Goal: Contribute content: Add original content to the website for others to see

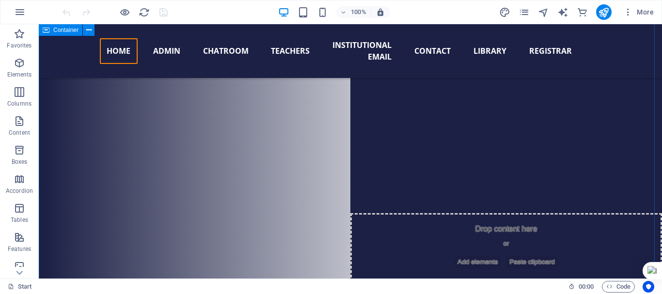
scroll to position [2302, 0]
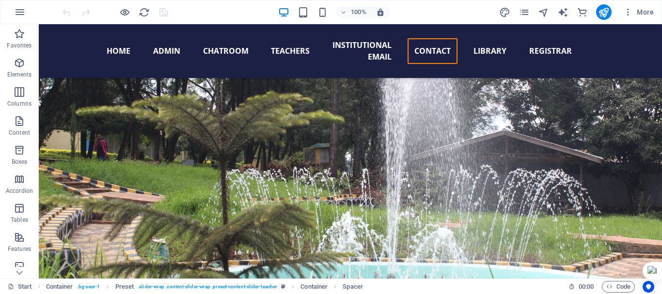
scroll to position [9225, 0]
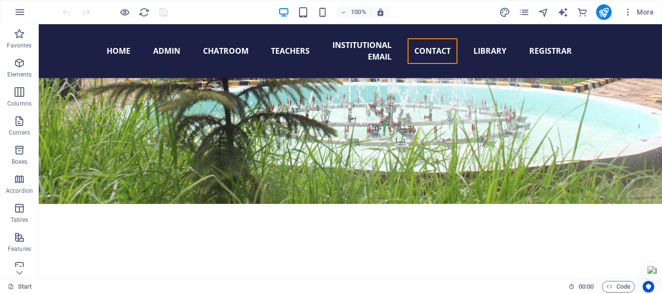
drag, startPoint x: 657, startPoint y: 94, endPoint x: 701, endPoint y: 294, distance: 205.3
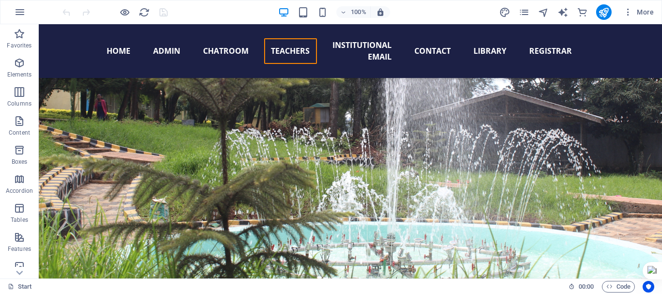
scroll to position [9060, 0]
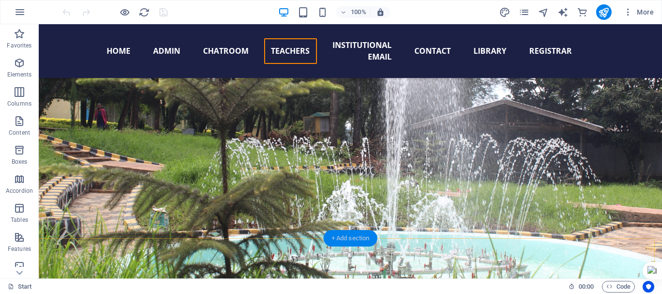
click at [340, 235] on div "+ Add section" at bounding box center [351, 238] width 54 height 16
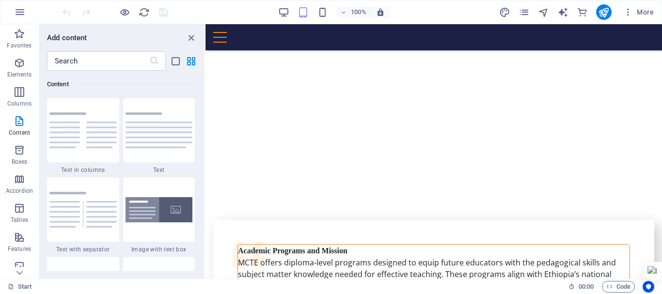
scroll to position [9232, 0]
click at [79, 41] on h6 "Add content" at bounding box center [67, 38] width 40 height 12
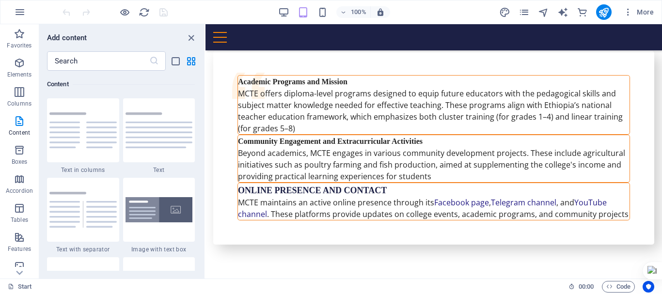
scroll to position [9402, 0]
click at [446, 217] on div "+ Add section" at bounding box center [434, 220] width 54 height 16
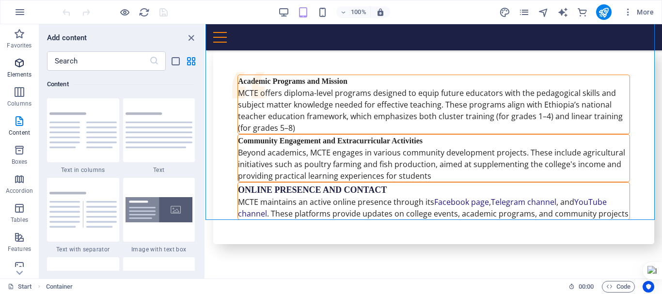
click at [29, 72] on p "Elements" at bounding box center [19, 75] width 25 height 8
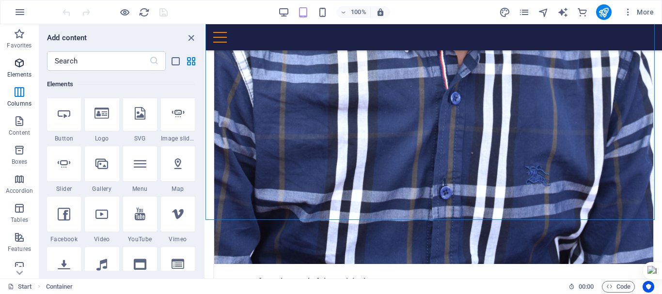
scroll to position [103, 0]
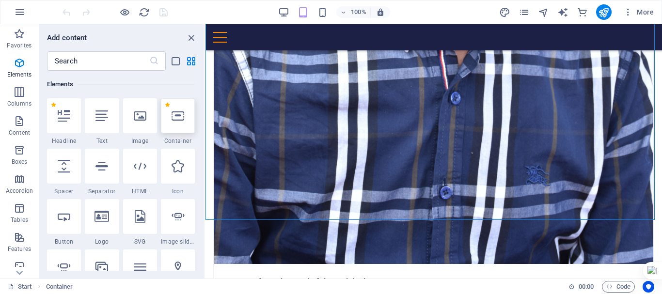
click at [179, 126] on div at bounding box center [178, 115] width 34 height 35
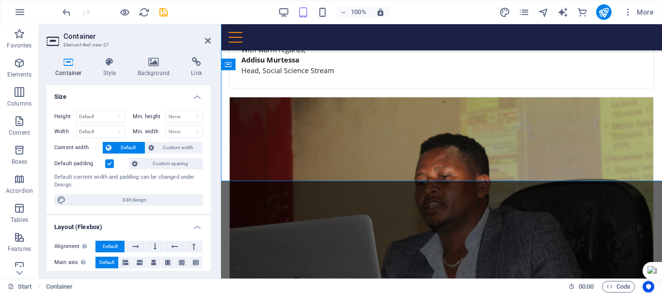
click at [202, 133] on div "Height Default px rem % vh vw Min. height None px rem % vh vw Width Default px …" at bounding box center [129, 158] width 164 height 111
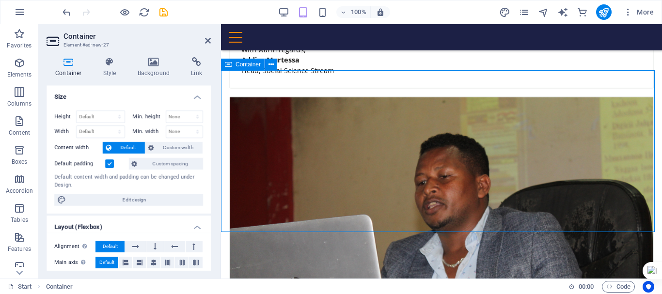
drag, startPoint x: 423, startPoint y: 161, endPoint x: 428, endPoint y: 162, distance: 4.9
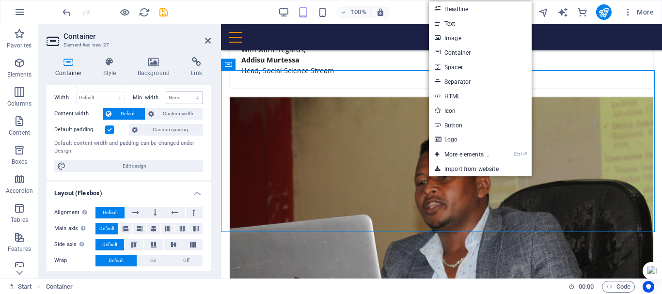
scroll to position [0, 0]
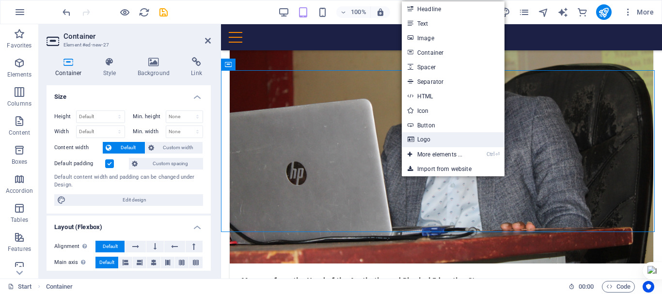
click at [409, 144] on icon at bounding box center [410, 139] width 5 height 15
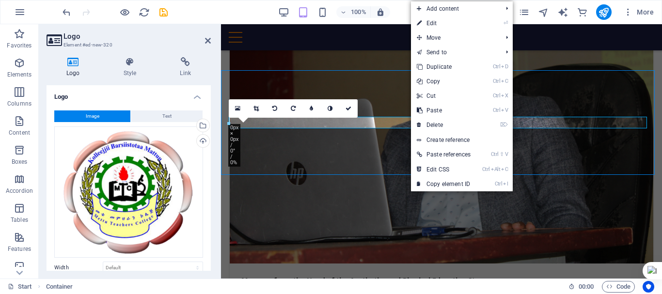
scroll to position [7483, 0]
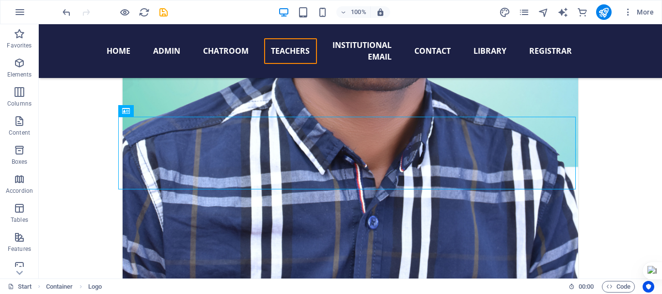
drag, startPoint x: 341, startPoint y: 143, endPoint x: 359, endPoint y: 292, distance: 149.4
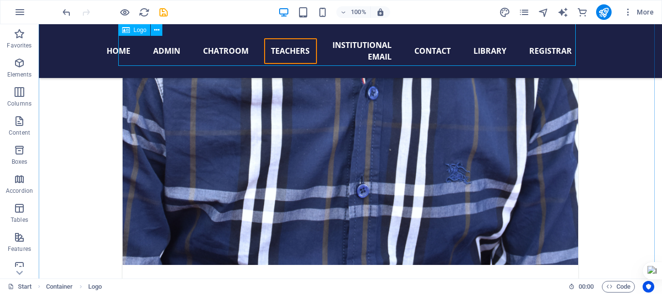
scroll to position [7579, 0]
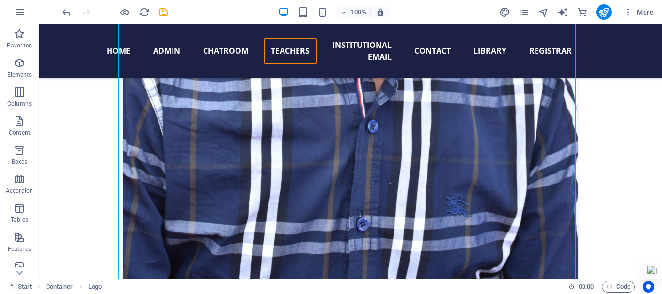
drag, startPoint x: 607, startPoint y: 161, endPoint x: 582, endPoint y: 168, distance: 25.5
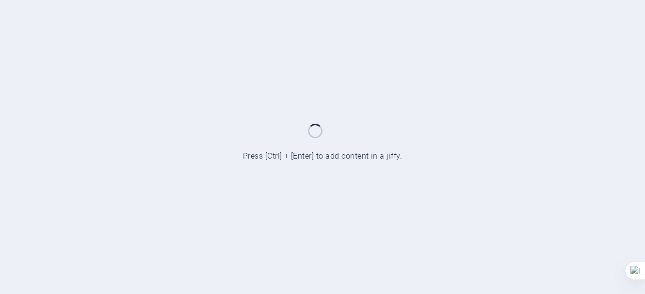
click at [397, 114] on div at bounding box center [322, 147] width 645 height 294
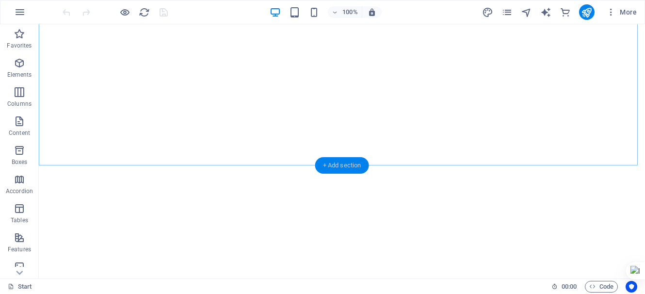
click at [342, 162] on div "+ Add section" at bounding box center [342, 165] width 54 height 16
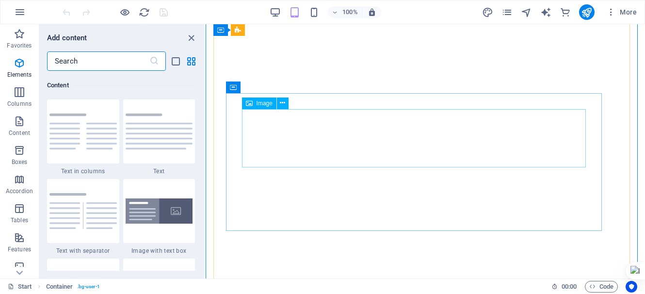
scroll to position [1696, 0]
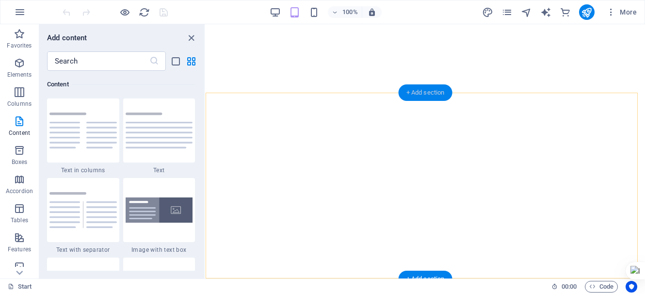
click at [423, 94] on div "+ Add section" at bounding box center [425, 92] width 54 height 16
click at [412, 93] on div "+ Add section" at bounding box center [425, 92] width 54 height 16
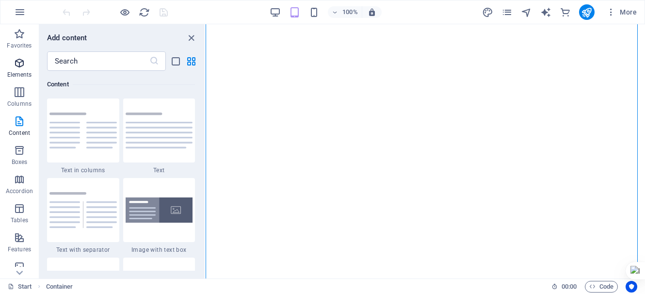
click at [17, 63] on icon "button" at bounding box center [20, 63] width 12 height 12
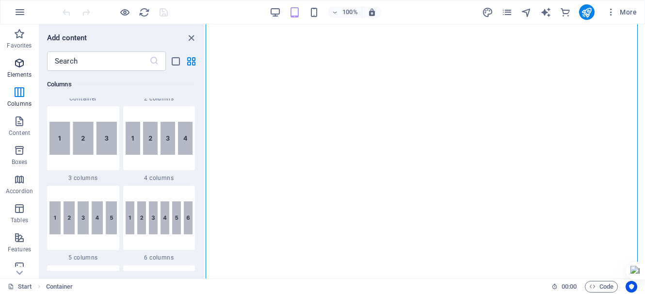
scroll to position [103, 0]
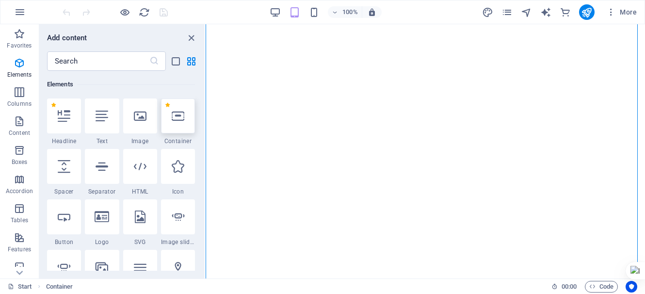
click at [177, 120] on icon at bounding box center [178, 116] width 13 height 13
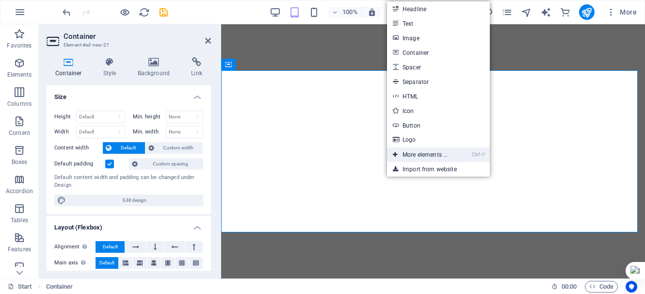
click at [412, 152] on link "Ctrl ⏎ More elements ..." at bounding box center [420, 154] width 66 height 15
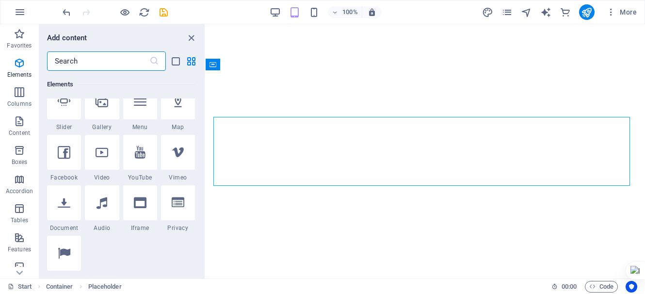
scroll to position [270, 0]
click at [145, 209] on div at bounding box center [140, 201] width 34 height 35
select select "%"
select select "px"
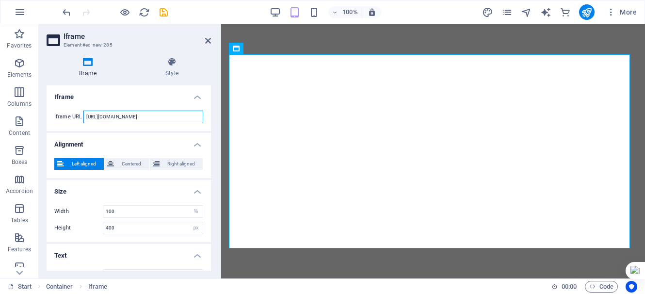
click at [153, 116] on input "https://template-wireframe.de.rs/" at bounding box center [143, 117] width 120 height 13
paste input "script.google.com/macros/s/AKfycbxYxCBafqNhydezugHtHDIcOcMCq_6dSnfxcgoHYXvzN9ZD…"
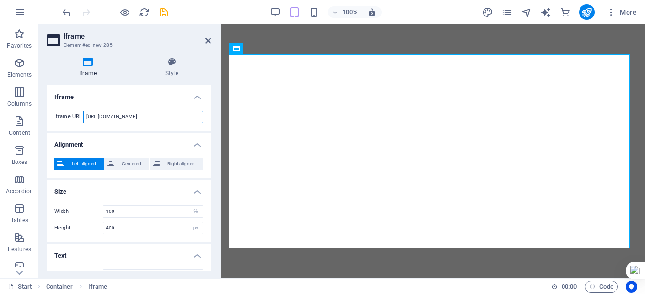
click at [174, 117] on input "https://script.google.com/macros/s/AKfycbxYxCBafqNhydezugHtHDIcOcMCq_6dSnfxcgoH…" at bounding box center [143, 117] width 120 height 13
paste input "wxkqWIQIMh4_gFDDi6eRf0kJiGvMLBdAhvewBzBBOzcFZb5VfGkwlH_N43YwONedTyX"
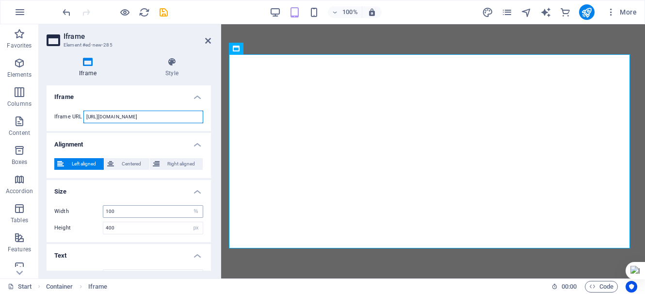
type input "https://script.google.com/macros/s/AKfycbwxkqWIQIMh4_gFDDi6eRf0kJiGvMLBdAhvewBz…"
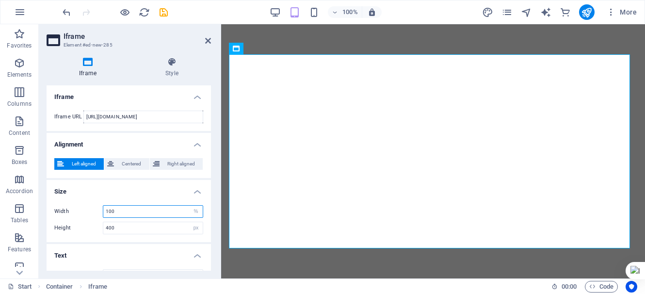
scroll to position [0, 0]
click at [124, 211] on input "100" at bounding box center [152, 212] width 99 height 12
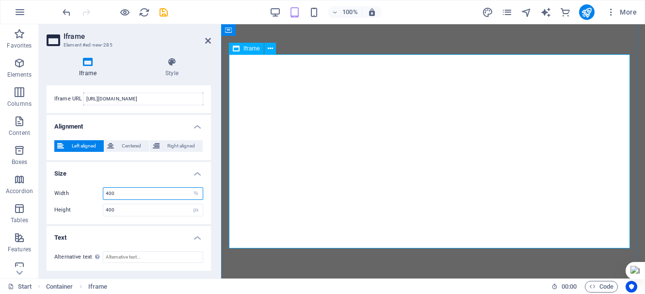
type input "400"
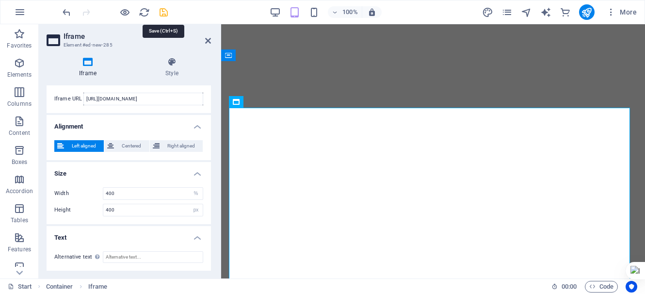
click at [161, 14] on icon "save" at bounding box center [163, 12] width 11 height 11
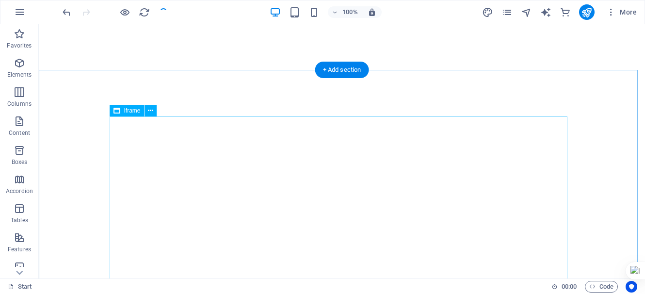
select select "%"
select select "px"
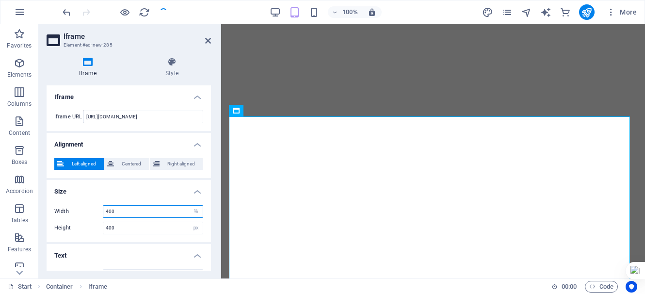
click at [117, 211] on input "400" at bounding box center [152, 212] width 99 height 12
type input "100"
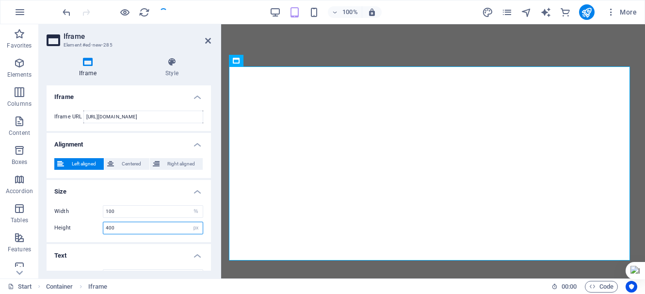
click at [123, 226] on input "400" at bounding box center [152, 228] width 99 height 12
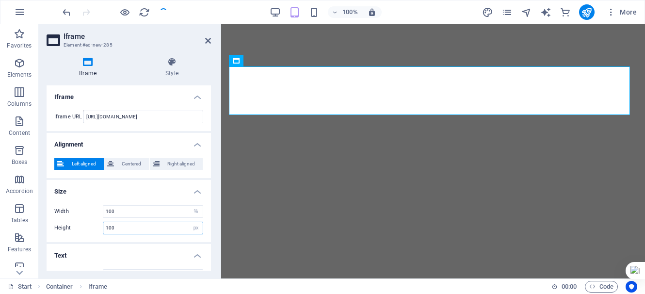
click at [117, 229] on input "100" at bounding box center [152, 228] width 99 height 12
click at [117, 225] on input "100" at bounding box center [152, 228] width 99 height 12
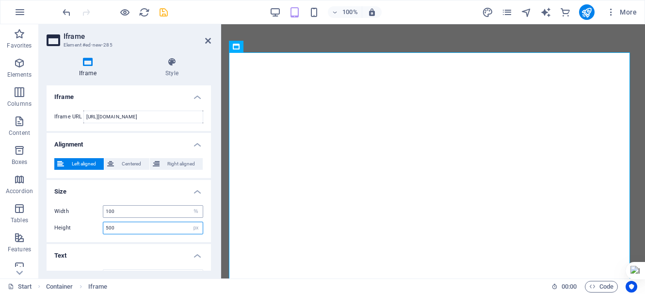
type input "500"
click at [130, 210] on input "100" at bounding box center [152, 212] width 99 height 12
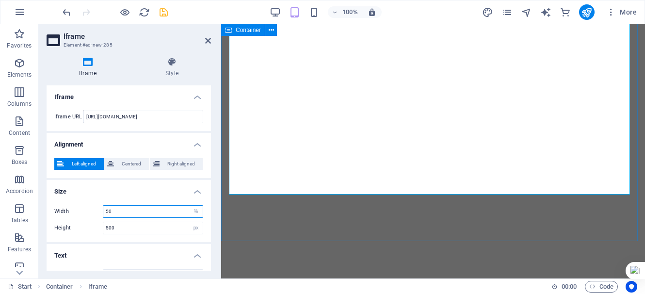
type input "50"
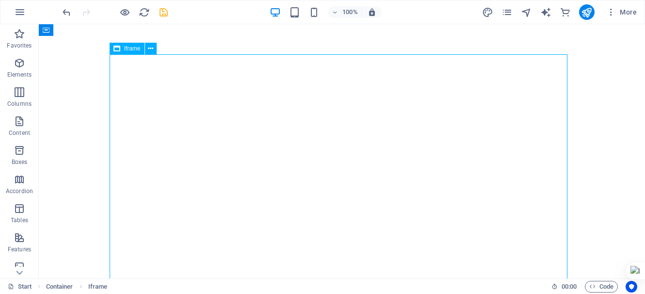
select select "%"
select select "px"
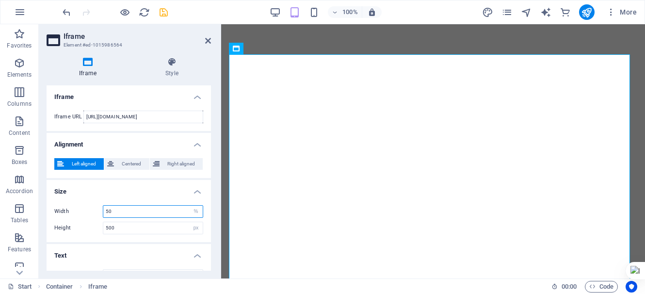
click at [108, 210] on input "50" at bounding box center [152, 212] width 99 height 12
type input "100"
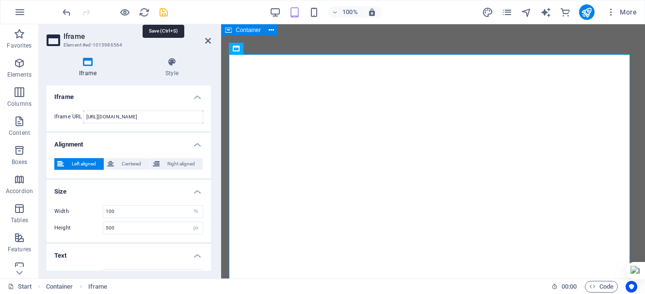
click at [164, 12] on icon "save" at bounding box center [163, 12] width 11 height 11
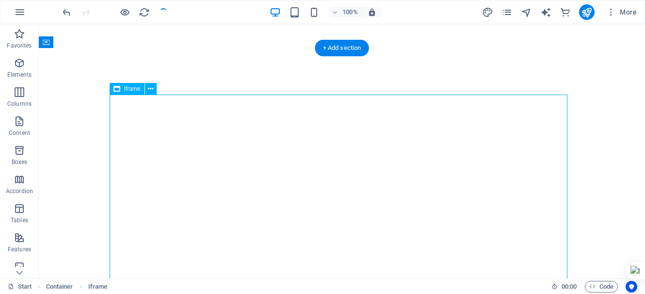
select select "%"
select select "px"
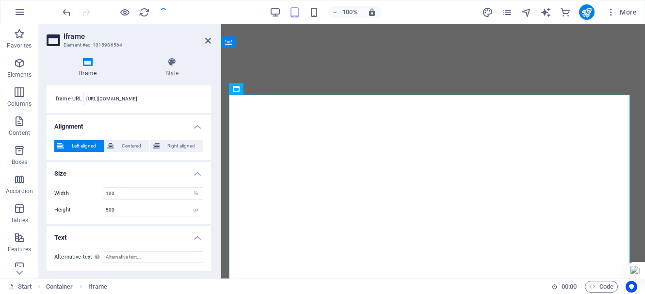
scroll to position [0, 0]
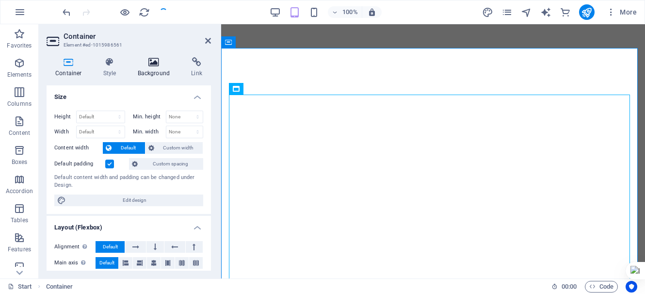
click at [150, 64] on icon at bounding box center [154, 62] width 50 height 10
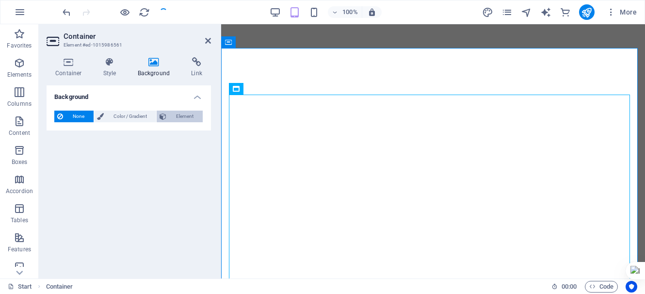
click at [191, 117] on span "Element" at bounding box center [184, 117] width 31 height 12
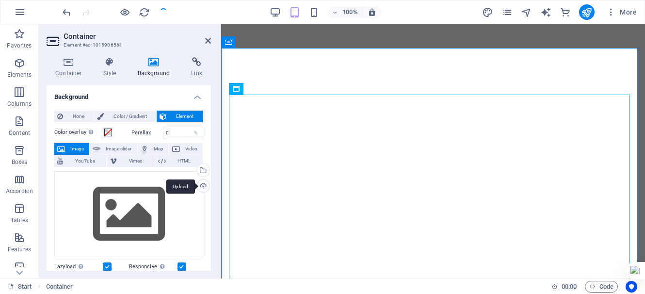
click at [201, 188] on div "Upload" at bounding box center [202, 186] width 15 height 15
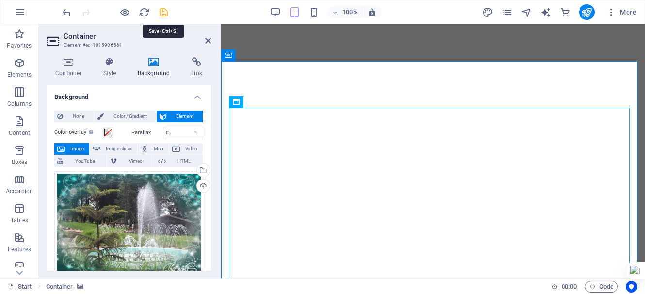
click at [159, 10] on icon "save" at bounding box center [163, 12] width 11 height 11
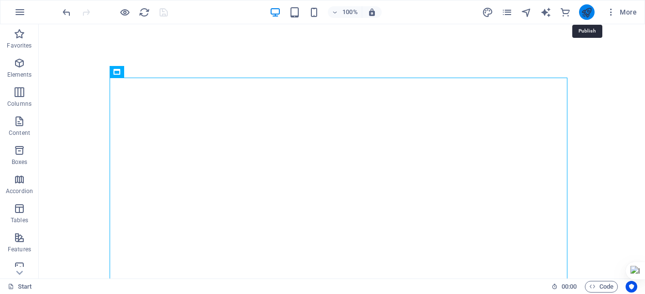
click at [586, 10] on icon "publish" at bounding box center [586, 12] width 11 height 11
